Goal: Information Seeking & Learning: Learn about a topic

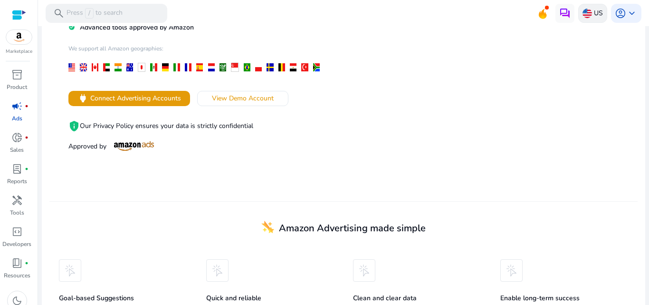
click at [583, 14] on img at bounding box center [588, 14] width 10 height 10
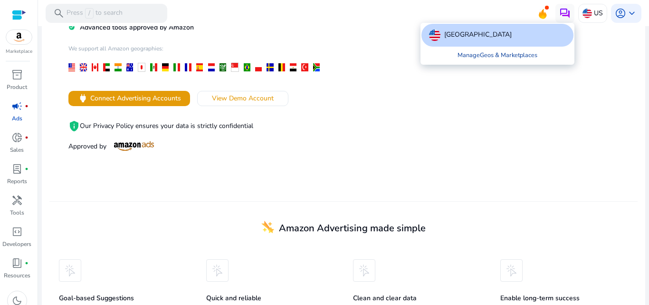
click at [499, 58] on link "Manage Geos & Marketplaces" at bounding box center [497, 55] width 95 height 17
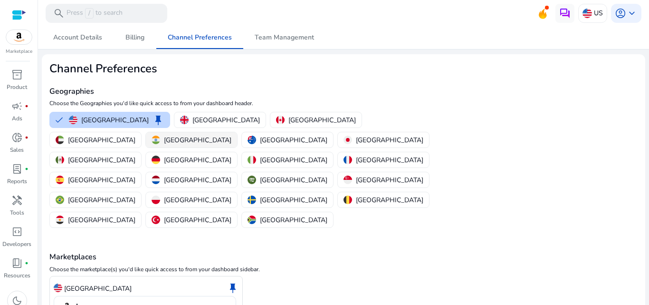
click at [231, 135] on div "[GEOGRAPHIC_DATA]" at bounding box center [192, 140] width 80 height 10
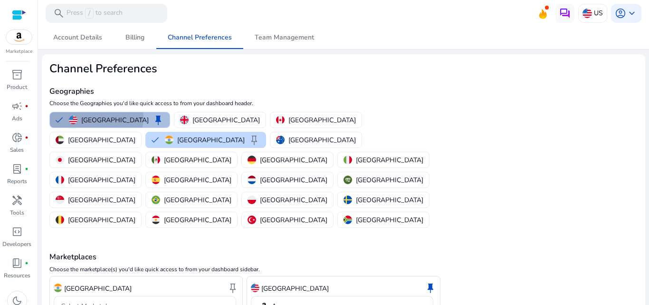
click at [70, 116] on img "button" at bounding box center [73, 120] width 9 height 9
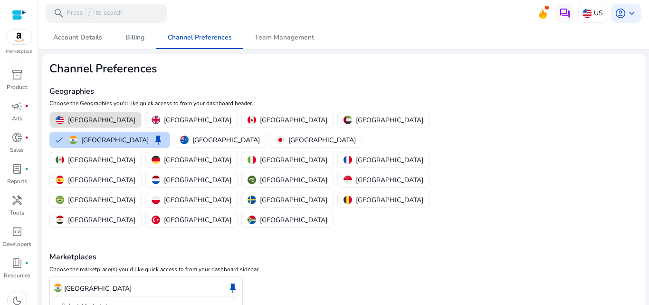
scroll to position [26, 0]
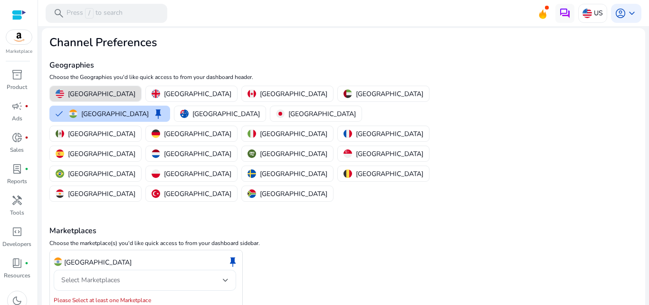
click at [149, 275] on div "Select Marketplaces" at bounding box center [142, 280] width 162 height 10
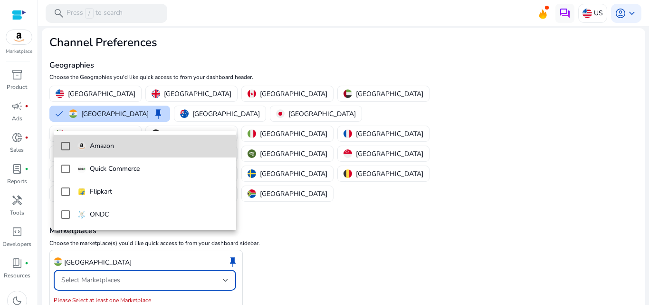
click at [138, 147] on span "Amazon" at bounding box center [152, 146] width 151 height 10
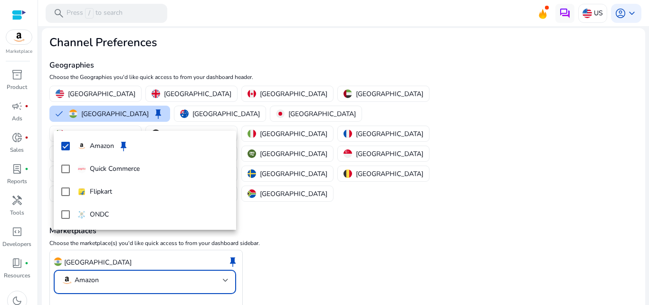
click at [101, 290] on div at bounding box center [324, 152] width 649 height 305
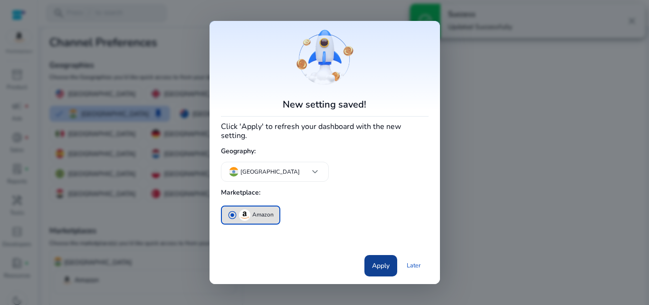
click at [381, 267] on span at bounding box center [381, 265] width 33 height 23
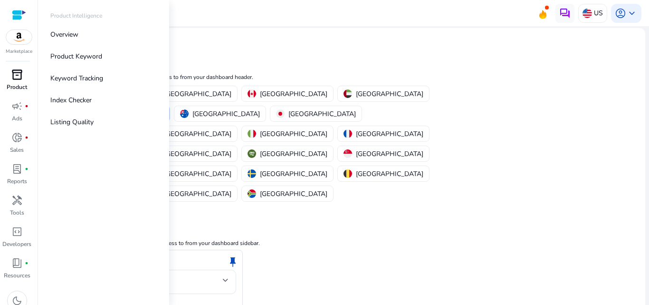
click at [19, 77] on span "inventory_2" at bounding box center [16, 74] width 11 height 11
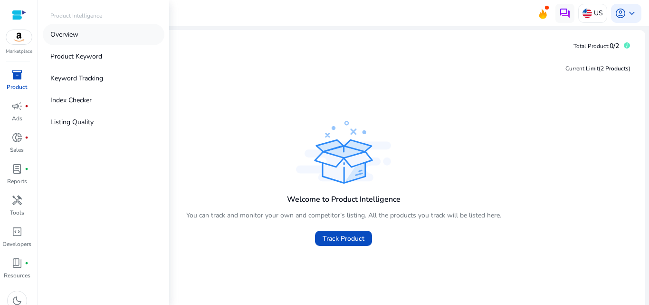
click at [112, 39] on link "Overview" at bounding box center [104, 34] width 122 height 21
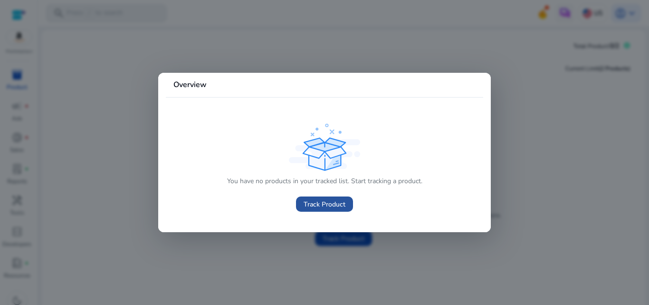
click at [310, 197] on span at bounding box center [324, 204] width 57 height 23
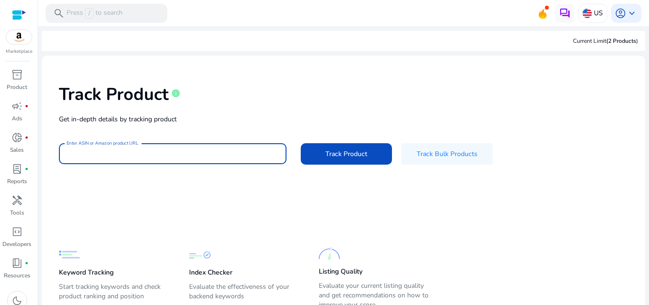
click at [131, 150] on input "Enter ASIN or Amazon product URL" at bounding box center [173, 153] width 212 height 10
paste input "**********"
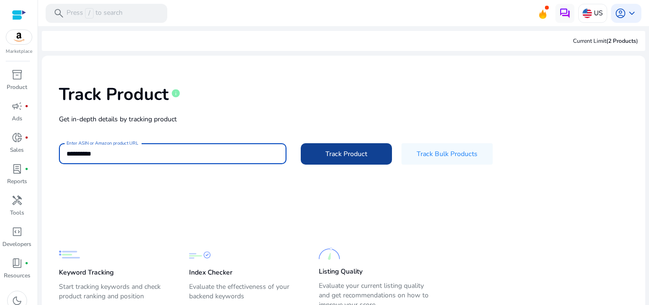
type input "**********"
click at [307, 153] on span at bounding box center [346, 153] width 91 height 23
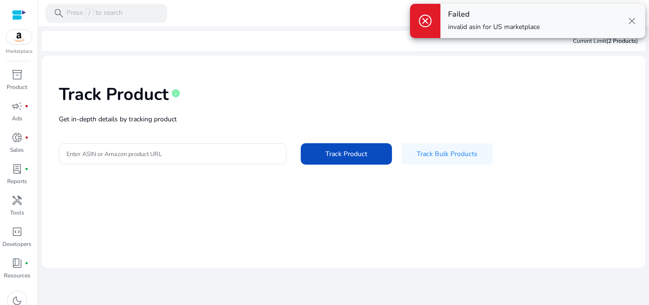
click at [568, 111] on div "Track Product info" at bounding box center [343, 92] width 569 height 39
click at [638, 19] on div "Failed invalid asin for US marketplace close" at bounding box center [543, 21] width 205 height 34
click at [631, 23] on span "close" at bounding box center [632, 20] width 11 height 11
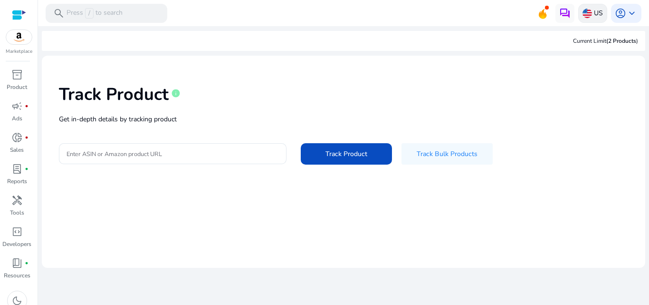
click at [593, 19] on div "US" at bounding box center [592, 13] width 29 height 19
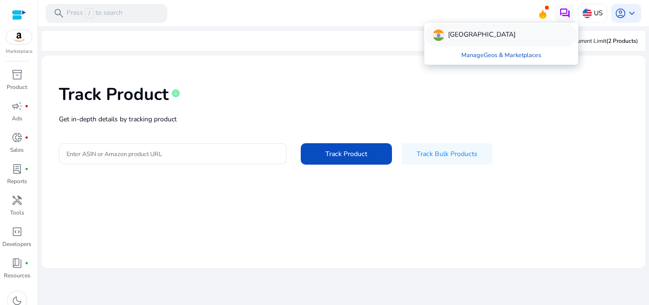
click at [484, 31] on div "[GEOGRAPHIC_DATA]" at bounding box center [501, 35] width 152 height 23
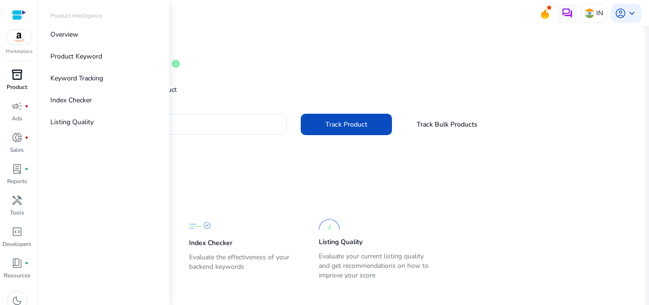
click at [15, 70] on span "inventory_2" at bounding box center [16, 74] width 11 height 11
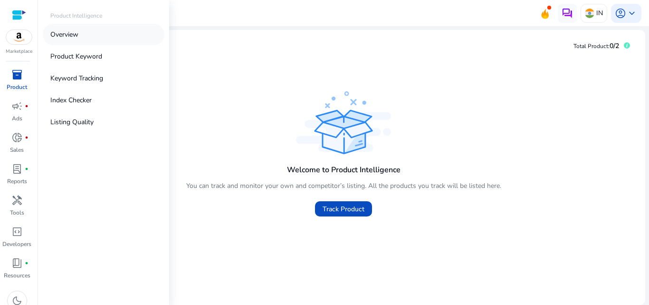
click at [96, 42] on link "Overview" at bounding box center [104, 34] width 122 height 21
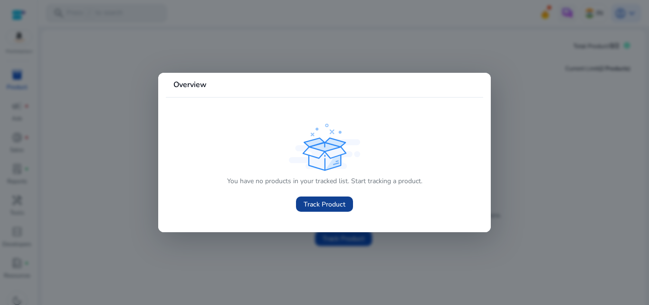
click at [329, 203] on span "Track Product" at bounding box center [325, 204] width 42 height 10
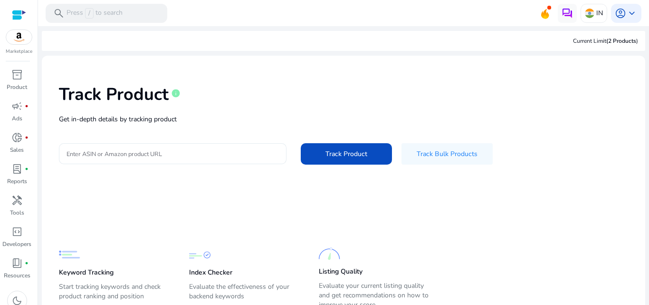
click at [138, 155] on input "Enter ASIN or Amazon product URL" at bounding box center [173, 153] width 212 height 10
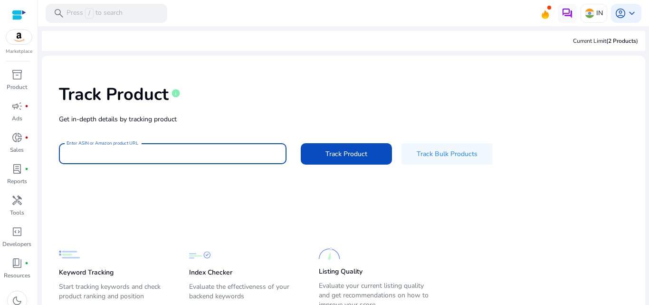
paste input "**********"
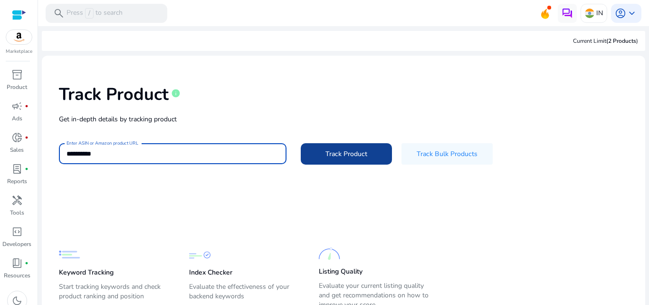
type input "**********"
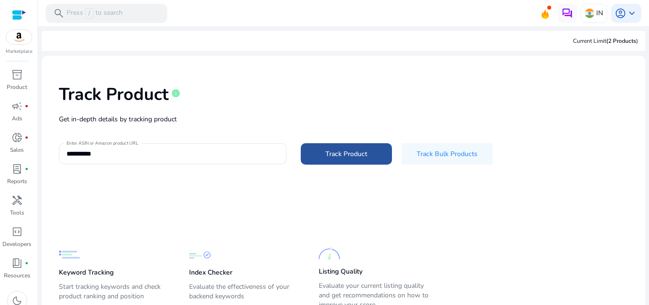
click at [323, 154] on span at bounding box center [346, 153] width 91 height 23
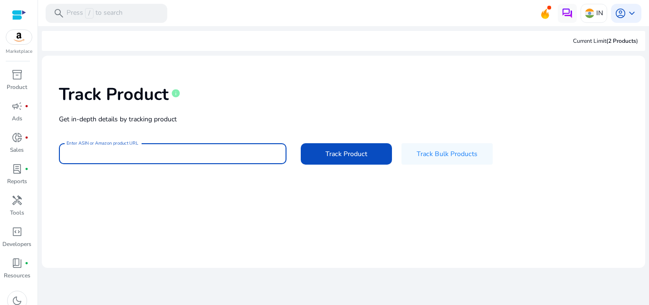
click at [135, 150] on input "Enter ASIN or Amazon product URL" at bounding box center [173, 153] width 212 height 10
paste input "**********"
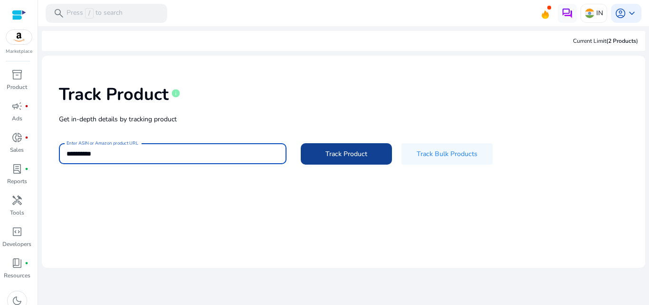
type input "**********"
click at [335, 149] on span "Track Product" at bounding box center [347, 154] width 42 height 10
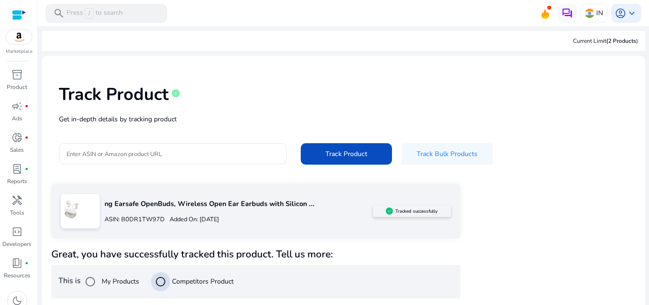
scroll to position [112, 0]
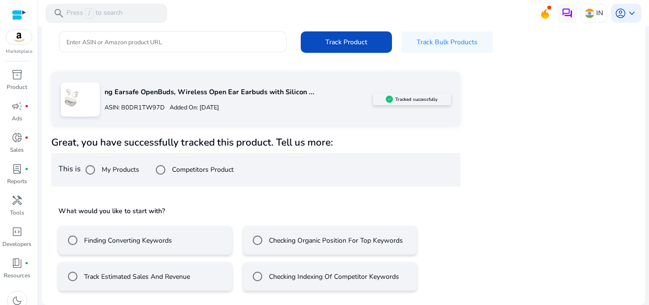
click at [98, 241] on label "Finding Converting Keywords" at bounding box center [127, 240] width 90 height 10
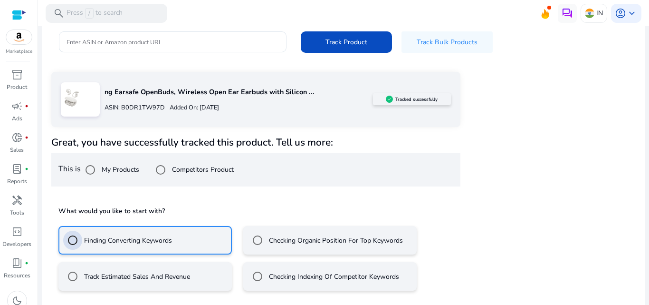
scroll to position [154, 0]
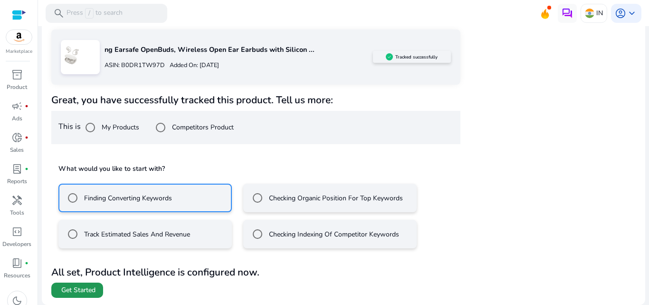
click at [88, 293] on span "Get Started" at bounding box center [78, 290] width 34 height 10
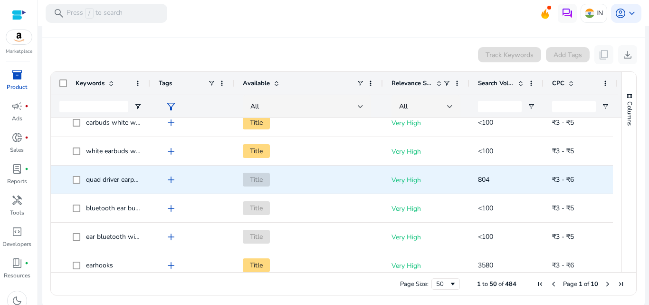
scroll to position [396, 0]
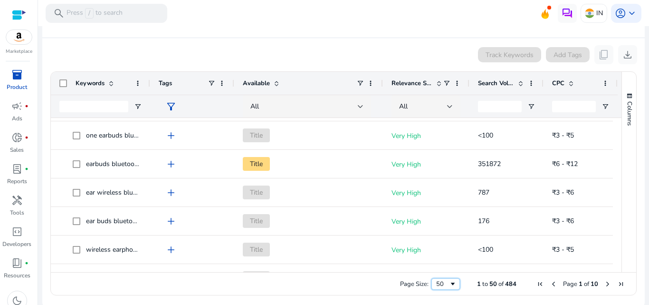
click at [453, 287] on div "50" at bounding box center [446, 283] width 29 height 11
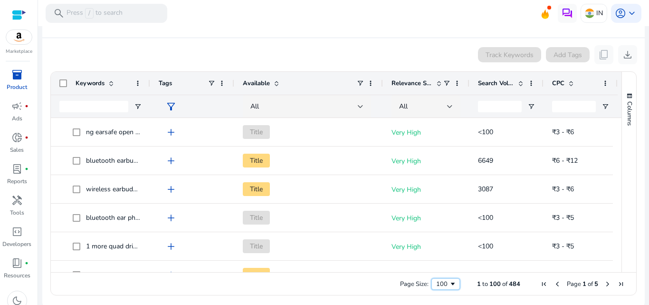
scroll to position [0, 0]
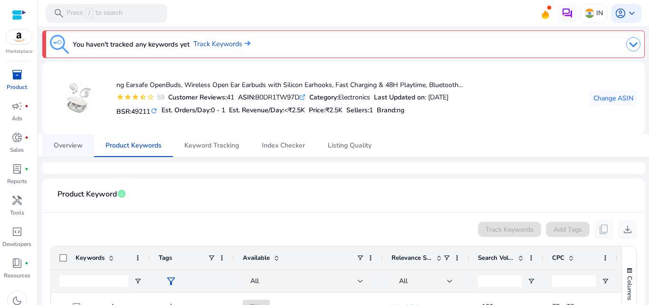
click at [70, 144] on span "Overview" at bounding box center [68, 145] width 29 height 7
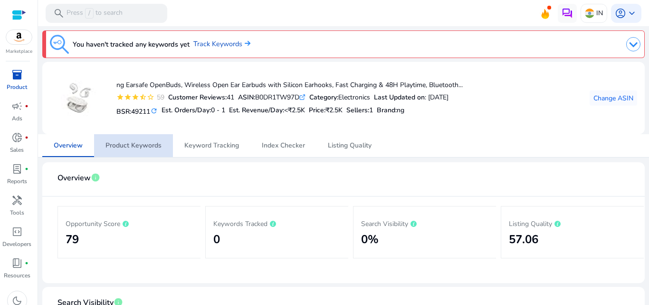
click at [138, 150] on span "Product Keywords" at bounding box center [134, 145] width 56 height 23
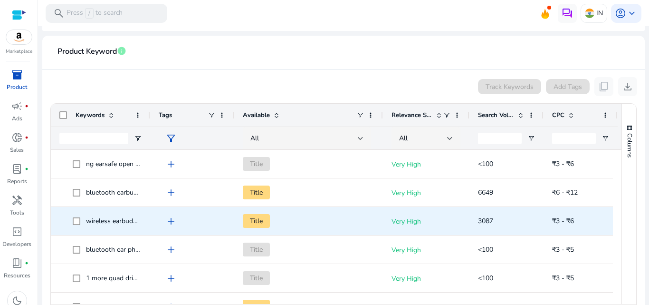
scroll to position [178, 0]
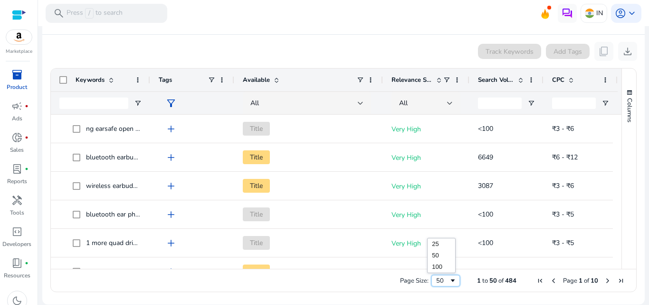
click at [440, 276] on div "50" at bounding box center [442, 280] width 13 height 9
click at [622, 50] on span "download" at bounding box center [627, 51] width 11 height 11
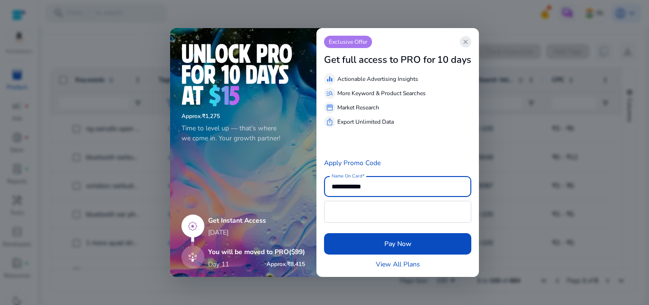
click at [468, 44] on span "close" at bounding box center [466, 42] width 8 height 8
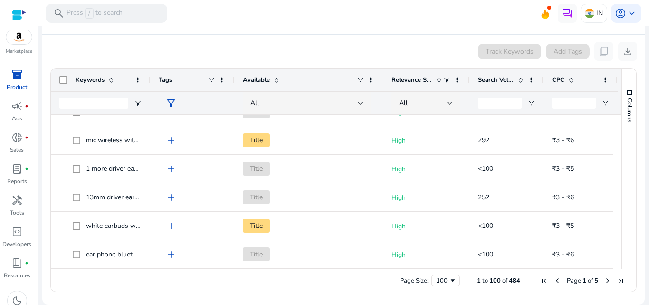
scroll to position [2698, 0]
click at [626, 100] on span "Columns" at bounding box center [630, 110] width 9 height 24
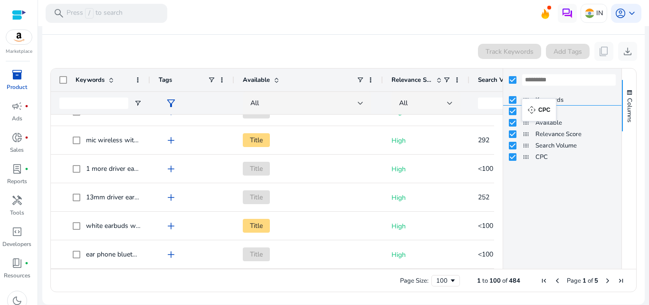
drag, startPoint x: 521, startPoint y: 157, endPoint x: 527, endPoint y: 104, distance: 53.1
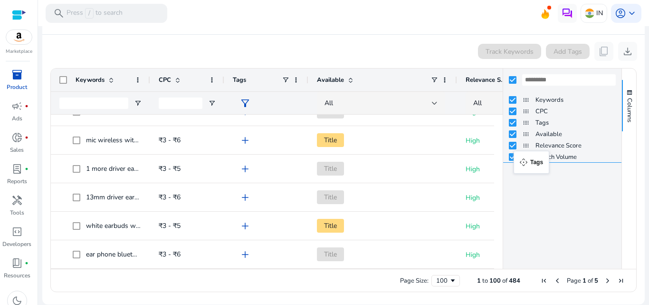
drag, startPoint x: 519, startPoint y: 122, endPoint x: 519, endPoint y: 156, distance: 34.7
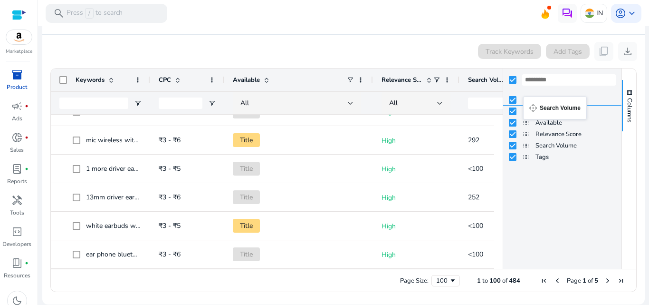
drag, startPoint x: 524, startPoint y: 148, endPoint x: 528, endPoint y: 102, distance: 46.3
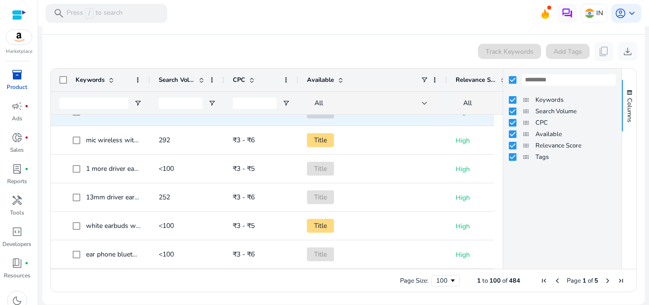
scroll to position [0, 0]
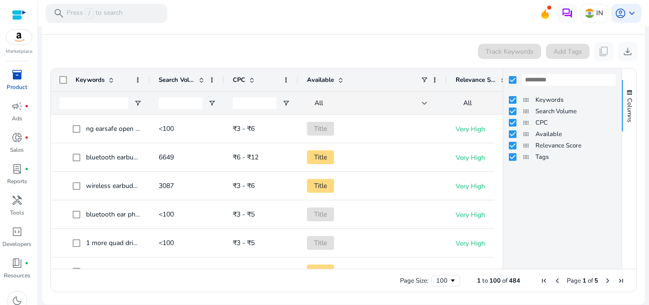
click at [383, 283] on div "Page Size: 100 1 to 100 of 484 Page 1 of 5" at bounding box center [344, 280] width 586 height 23
click at [370, 283] on div "Page Size: 100 1 to 100 of 484 Page 1 of 5" at bounding box center [344, 280] width 586 height 23
click at [624, 96] on button "Columns" at bounding box center [629, 105] width 14 height 51
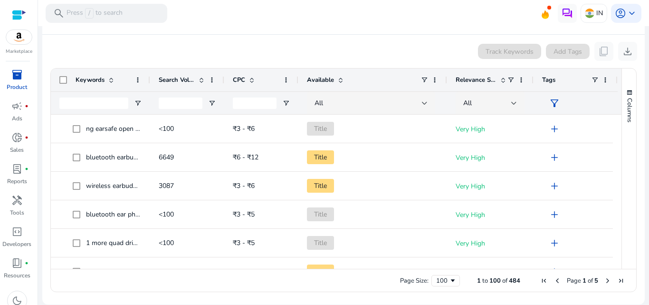
click at [62, 86] on div "Keywords" at bounding box center [100, 79] width 99 height 23
click at [62, 84] on div "Keywords" at bounding box center [100, 79] width 99 height 23
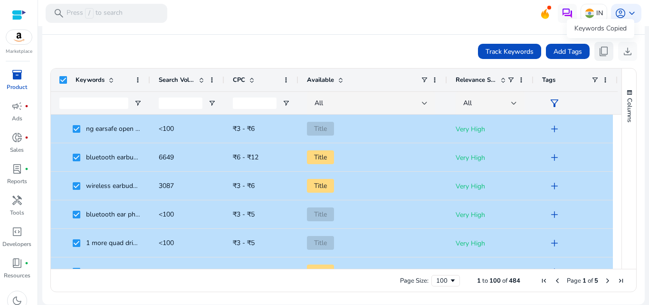
click at [604, 58] on button "content_copy" at bounding box center [604, 51] width 19 height 19
click at [212, 79] on span at bounding box center [212, 80] width 8 height 8
click at [205, 44] on div "Track Keywords Add Tags content_copy download" at bounding box center [344, 51] width 588 height 19
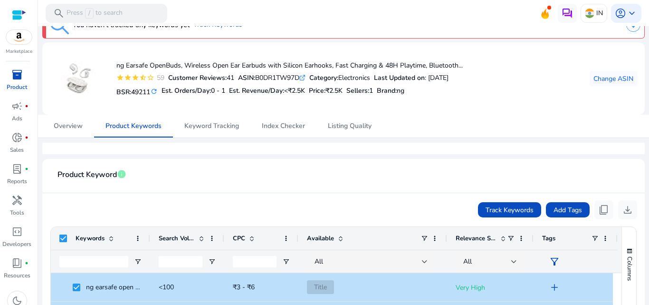
scroll to position [98, 0]
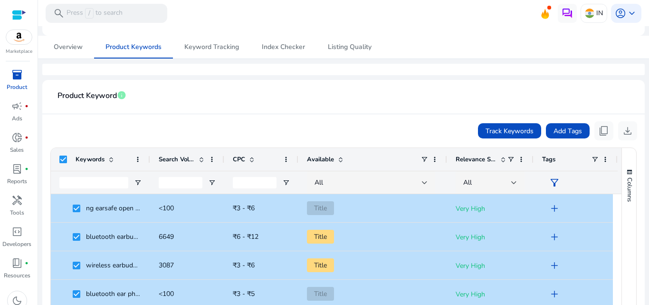
click at [176, 135] on div "Track Keywords Add Tags content_copy download" at bounding box center [344, 130] width 588 height 19
click at [225, 131] on div "Track Keywords Add Tags content_copy download" at bounding box center [344, 130] width 588 height 19
click at [58, 156] on div "Keywords" at bounding box center [100, 159] width 99 height 23
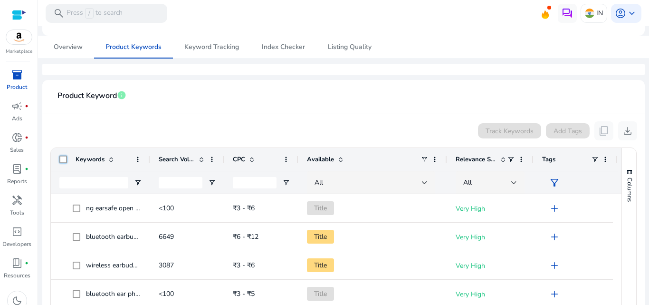
scroll to position [178, 0]
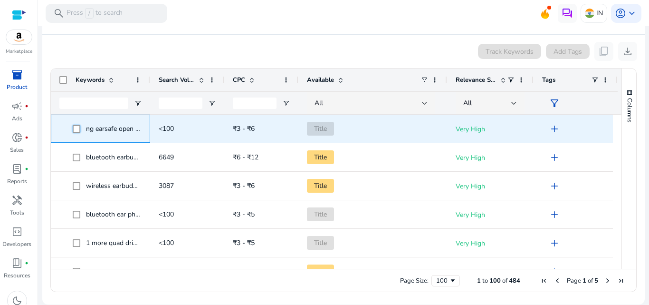
click at [199, 140] on div "ng earsafe open ear wireless bluetooth headphones <100 ₹3 - ₹6 Title Very High …" at bounding box center [334, 129] width 567 height 29
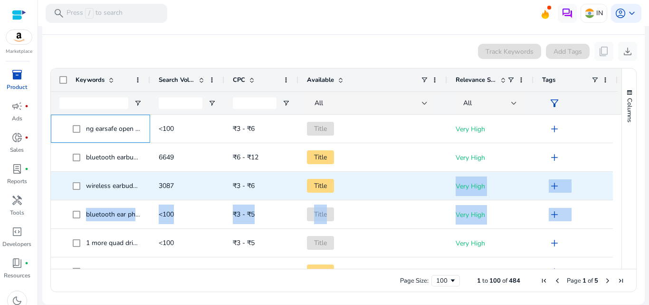
drag, startPoint x: 87, startPoint y: 127, endPoint x: 83, endPoint y: 109, distance: 18.7
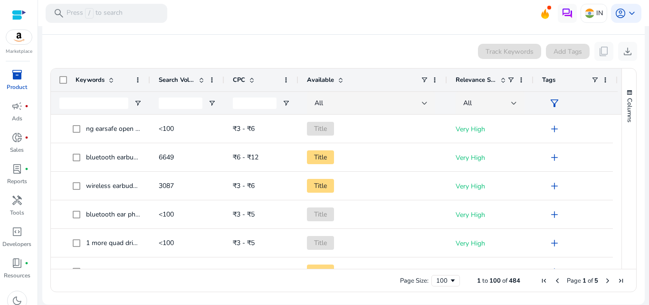
click at [100, 53] on div "Track Keywords Add Tags content_copy download" at bounding box center [344, 51] width 588 height 19
drag, startPoint x: 54, startPoint y: 78, endPoint x: 72, endPoint y: 93, distance: 23.6
drag, startPoint x: 71, startPoint y: 76, endPoint x: 90, endPoint y: 86, distance: 21.1
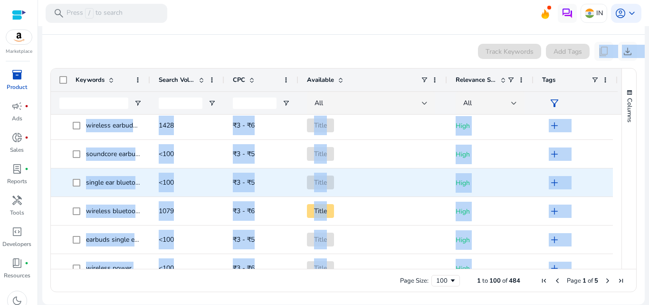
scroll to position [2698, 0]
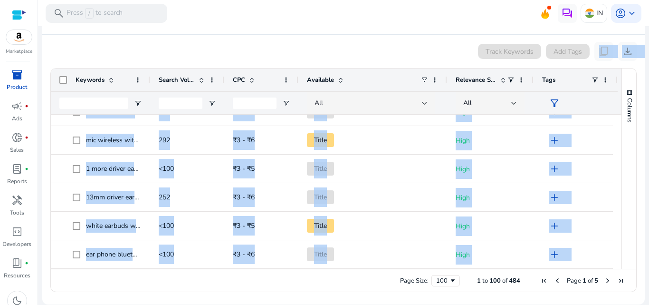
drag, startPoint x: 65, startPoint y: 57, endPoint x: 440, endPoint y: 277, distance: 435.1
click at [440, 277] on app-product-keyword-grid "Track Keywords Add Tags content_copy download Press ENTER to sort. Press Space …" at bounding box center [344, 166] width 588 height 262
copy body "loremip_dolo sitametc Adipi ELITS do eius. Tempo Incid ut labore etd magn aliqu…"
click at [280, 287] on div "Page Size: 100 1 to 100 of 484 Page 1 of 5" at bounding box center [344, 280] width 586 height 23
click at [277, 276] on div "Page Size: 100 1 to 100 of 484 Page 1 of 5" at bounding box center [344, 280] width 586 height 23
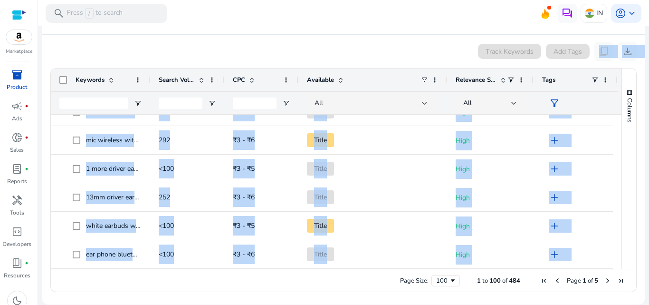
click at [636, 174] on ag-grid-angular "Press ENTER to sort. Press Space to toggle all rows selection (unchecked). Pres…" at bounding box center [344, 179] width 602 height 233
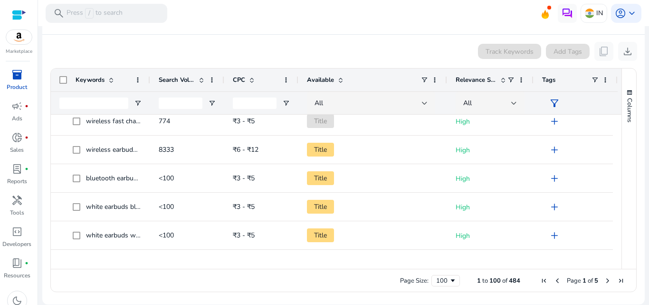
scroll to position [1351, 0]
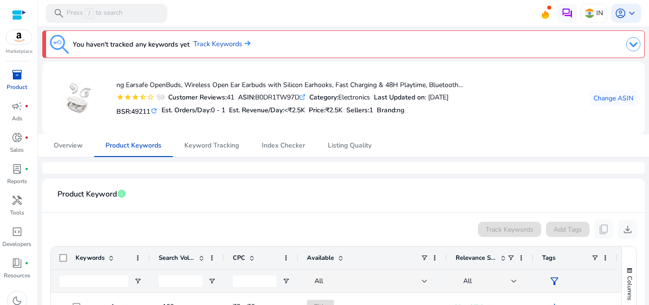
scroll to position [178, 0]
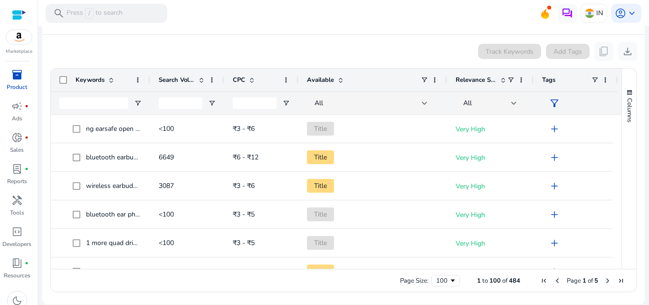
click at [251, 83] on span at bounding box center [252, 80] width 8 height 8
click at [628, 105] on span "Columns" at bounding box center [630, 110] width 9 height 24
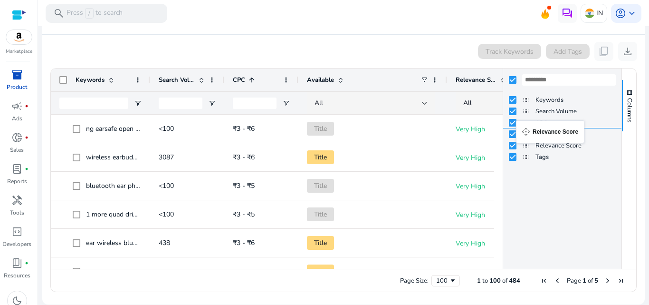
drag, startPoint x: 521, startPoint y: 142, endPoint x: 521, endPoint y: 126, distance: 16.2
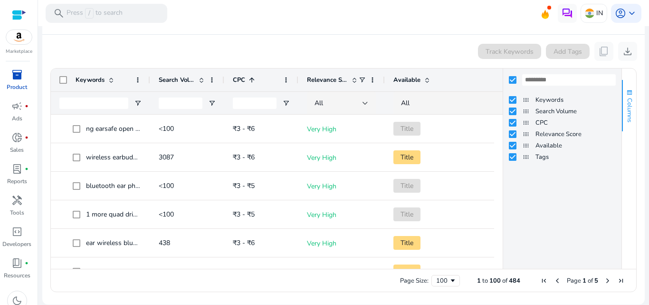
click at [626, 99] on span "Columns" at bounding box center [630, 110] width 9 height 24
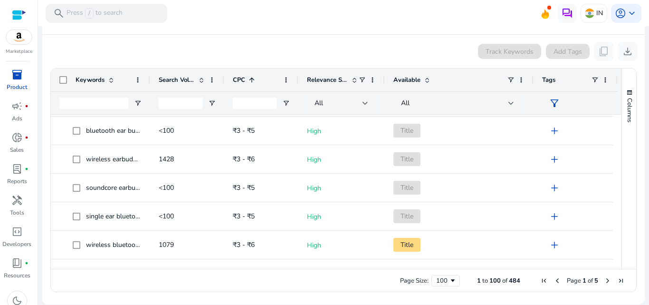
scroll to position [0, 0]
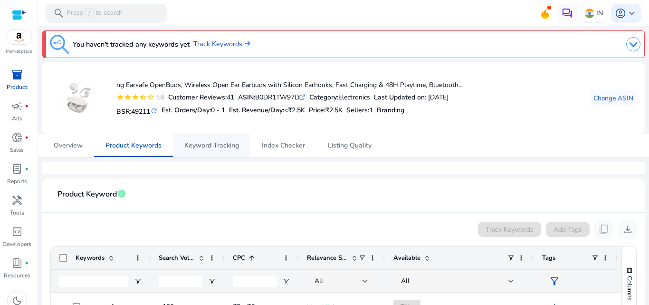
click at [226, 149] on span "Keyword Tracking" at bounding box center [211, 145] width 55 height 7
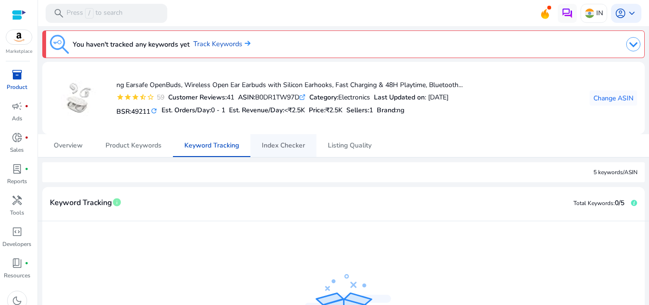
click at [280, 146] on span "Index Checker" at bounding box center [283, 145] width 43 height 7
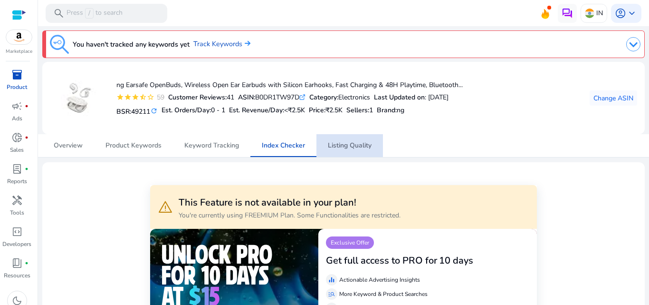
click at [348, 146] on span "Listing Quality" at bounding box center [350, 145] width 44 height 7
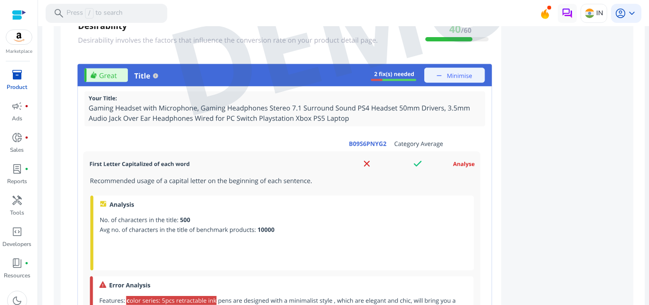
scroll to position [826, 0]
